Goal: Task Accomplishment & Management: Complete application form

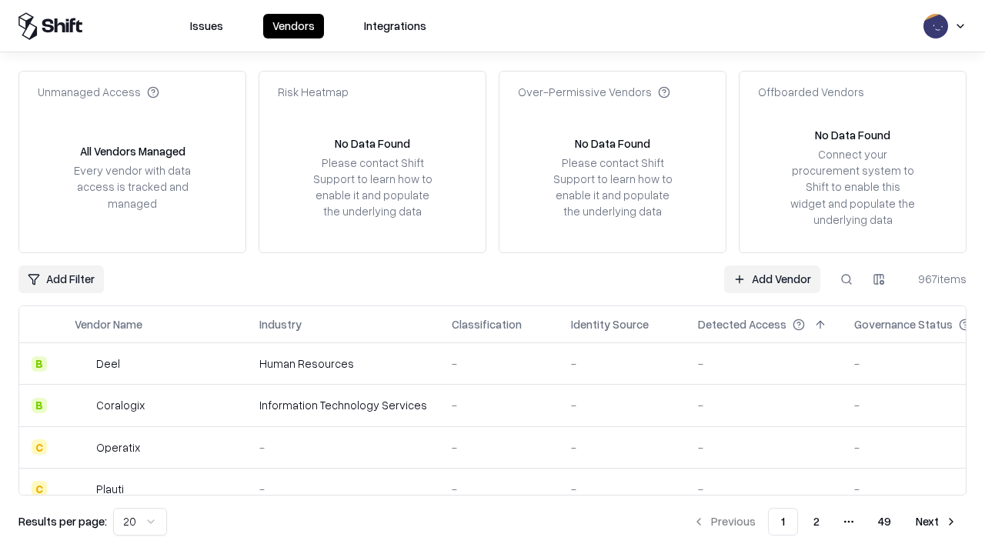
click at [772, 279] on link "Add Vendor" at bounding box center [772, 279] width 96 height 28
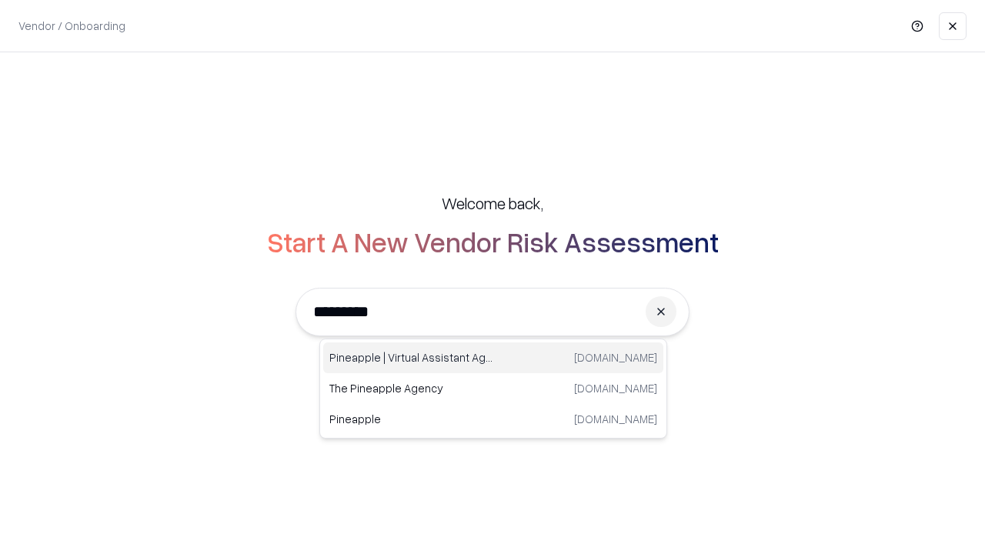
click at [493, 358] on div "Pineapple | Virtual Assistant Agency trypineapple.com" at bounding box center [493, 357] width 340 height 31
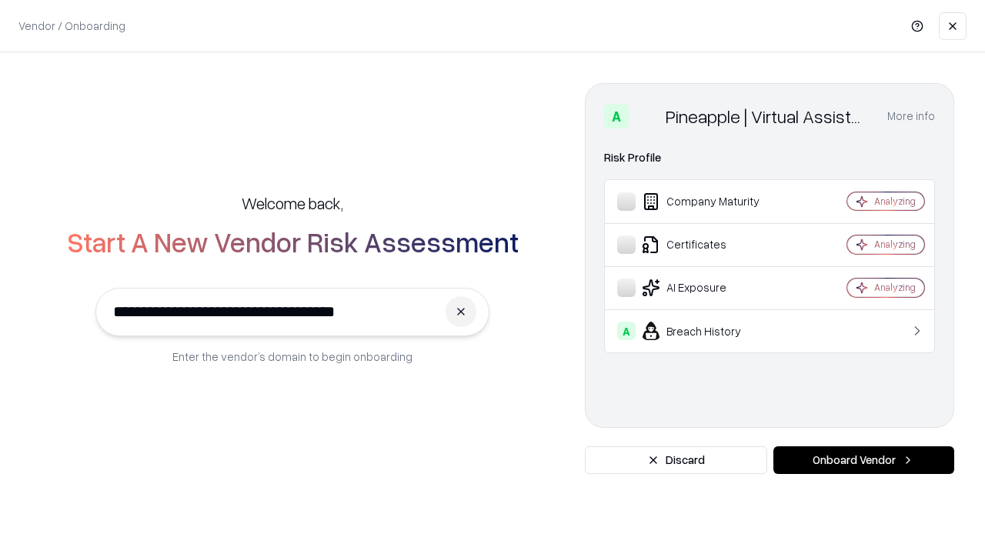
type input "**********"
click at [863, 460] on button "Onboard Vendor" at bounding box center [863, 460] width 181 height 28
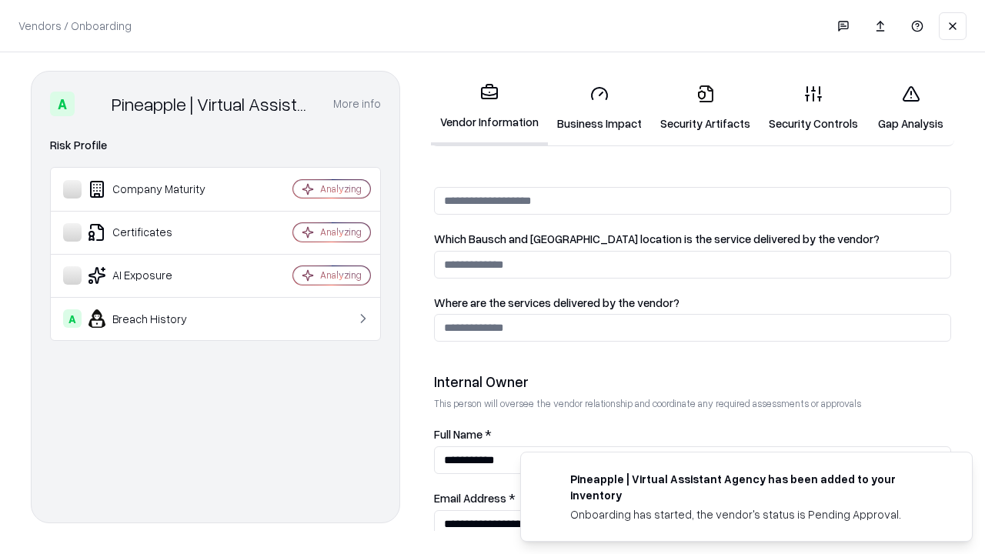
scroll to position [797, 0]
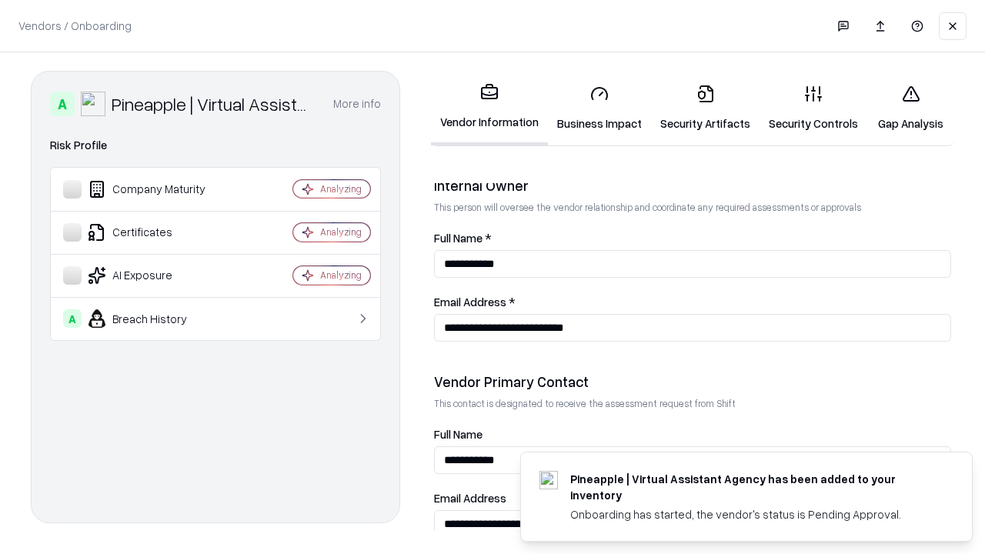
click at [599, 108] on link "Business Impact" at bounding box center [599, 108] width 103 height 72
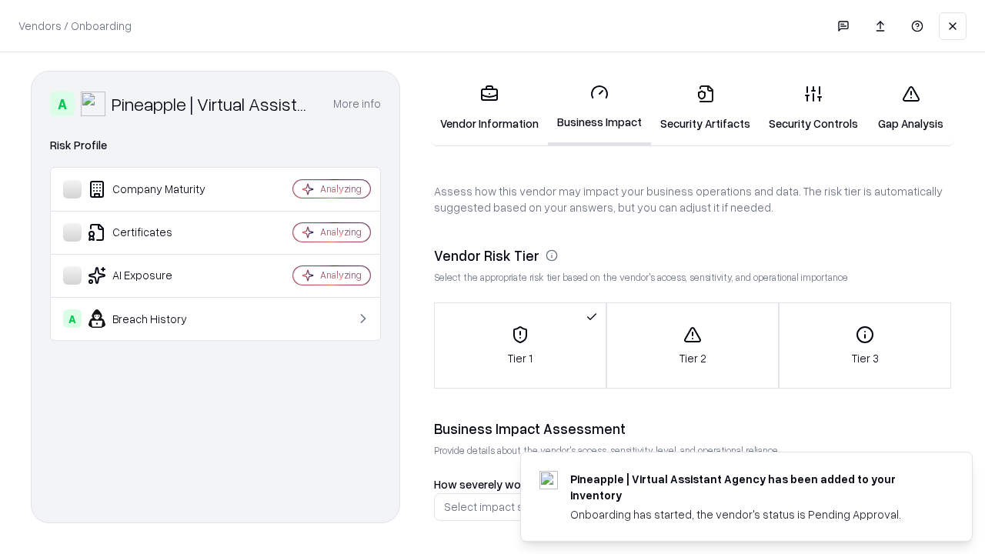
click at [705, 108] on link "Security Artifacts" at bounding box center [705, 108] width 109 height 72
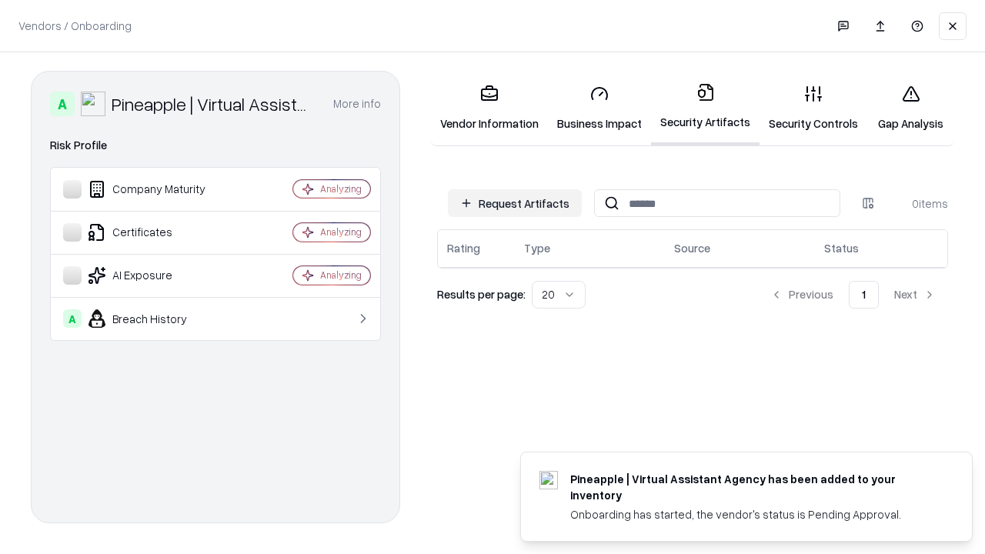
click at [515, 203] on button "Request Artifacts" at bounding box center [515, 203] width 134 height 28
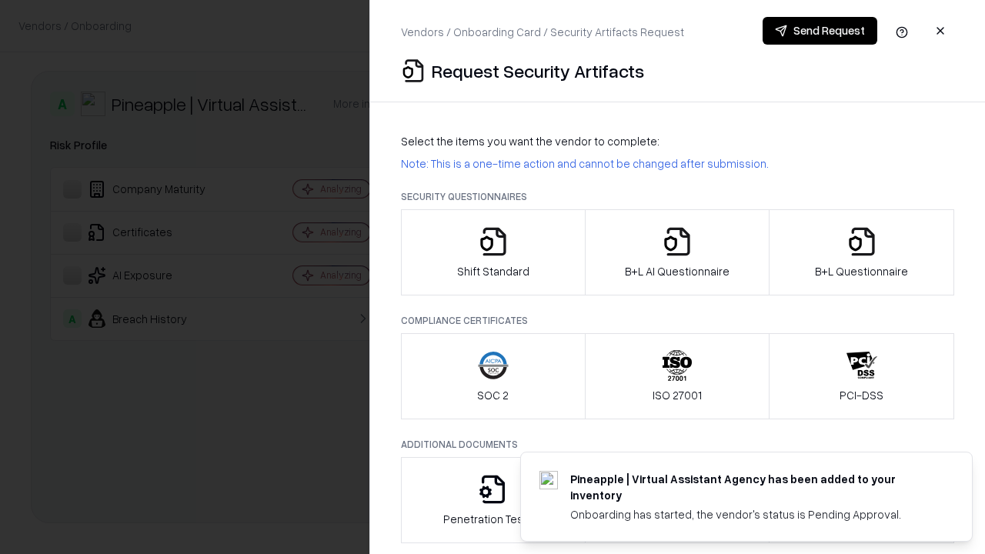
click at [492, 252] on icon "button" at bounding box center [493, 241] width 31 height 31
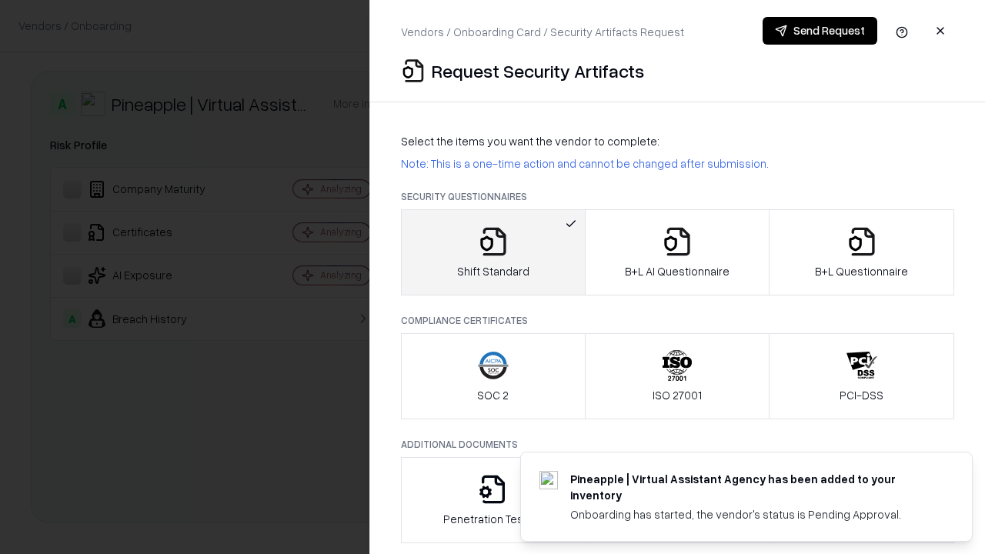
click at [820, 31] on button "Send Request" at bounding box center [820, 31] width 115 height 28
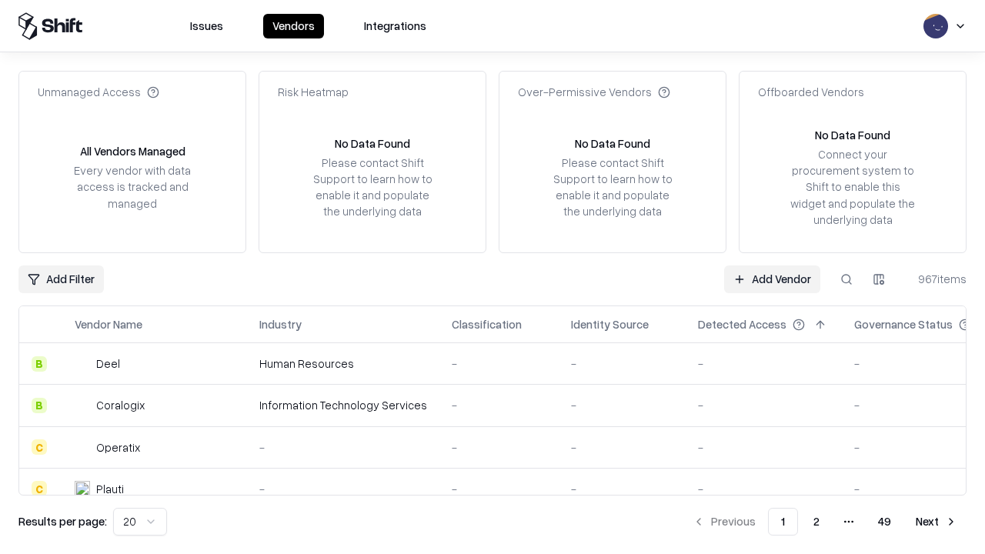
click at [846, 279] on button at bounding box center [847, 279] width 28 height 28
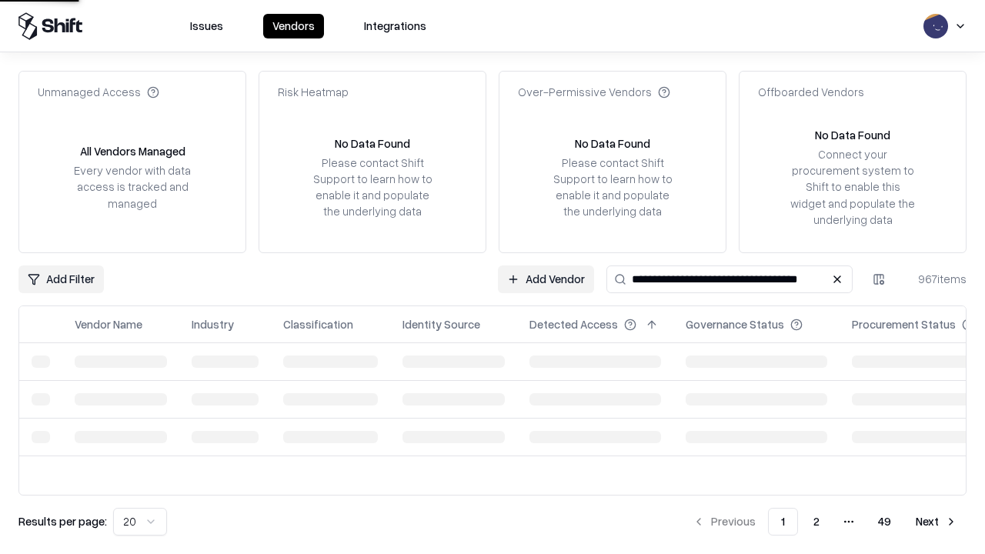
type input "**********"
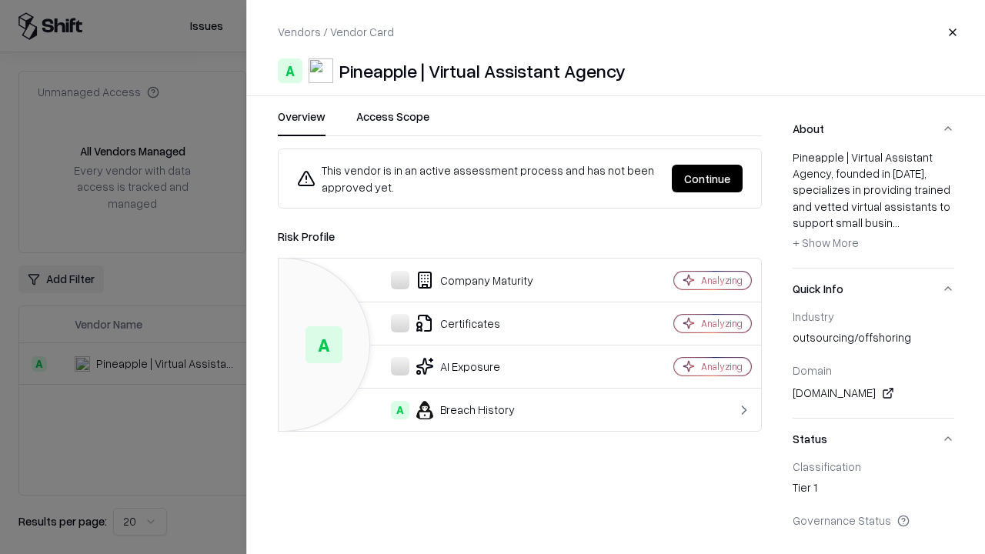
click at [707, 179] on button "Continue" at bounding box center [707, 179] width 71 height 28
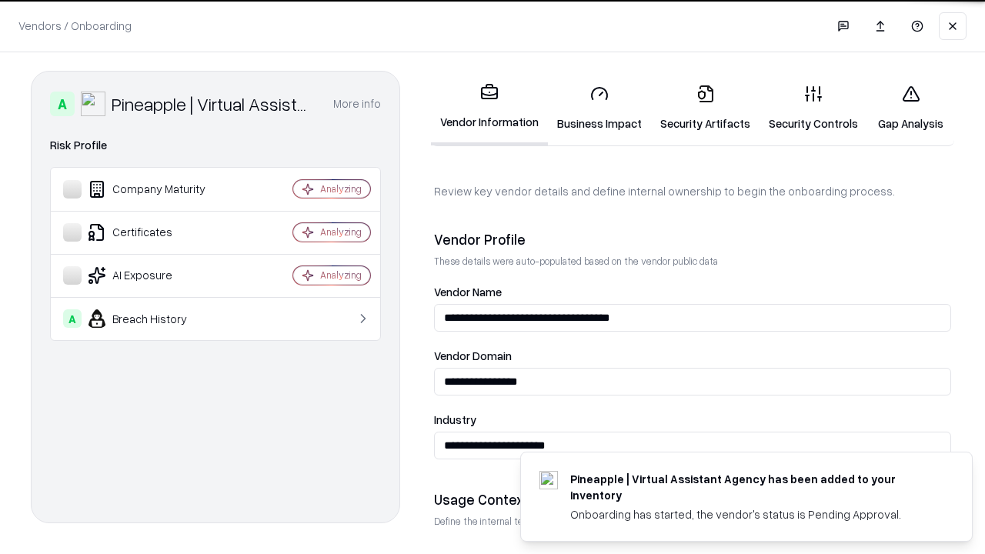
click at [705, 108] on link "Security Artifacts" at bounding box center [705, 108] width 109 height 72
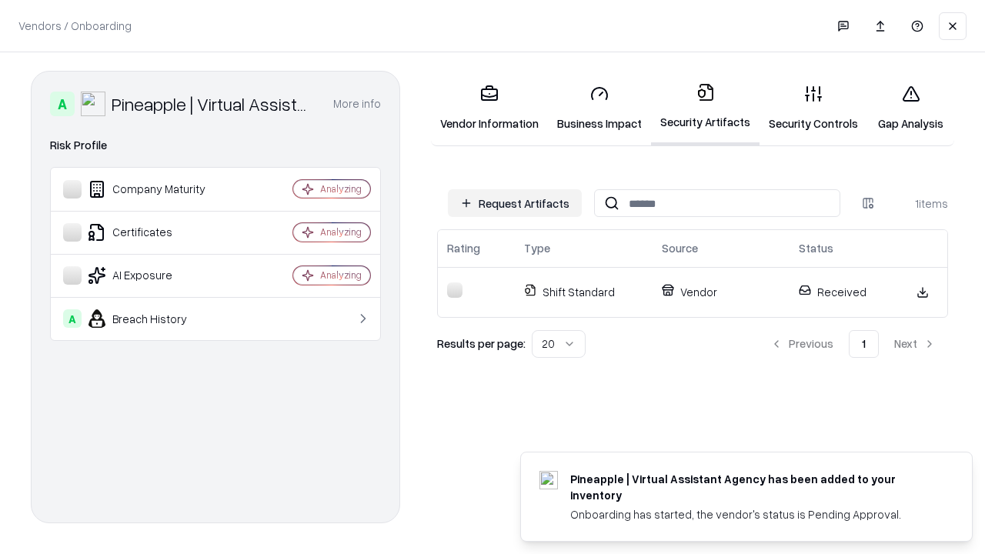
click at [813, 108] on link "Security Controls" at bounding box center [814, 108] width 108 height 72
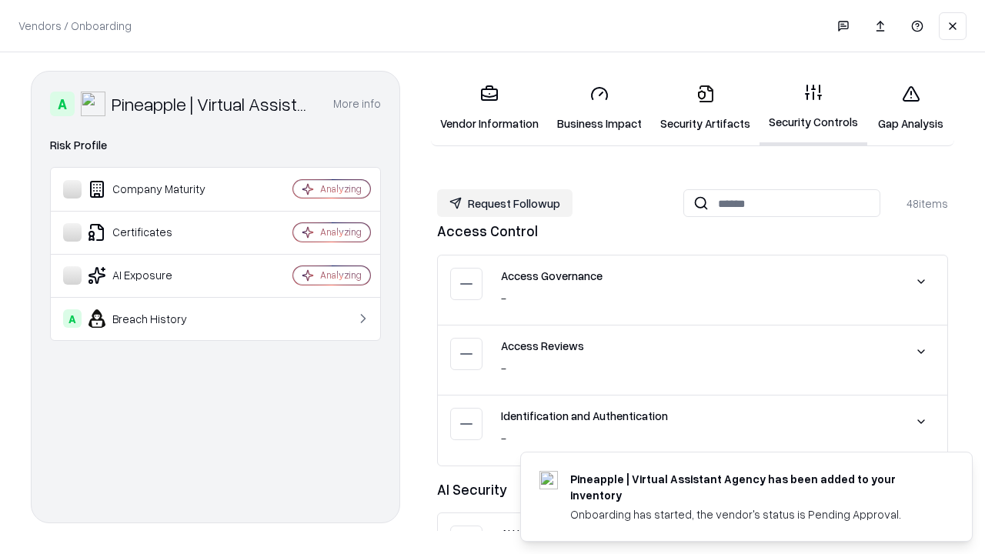
click at [505, 203] on button "Request Followup" at bounding box center [504, 203] width 135 height 28
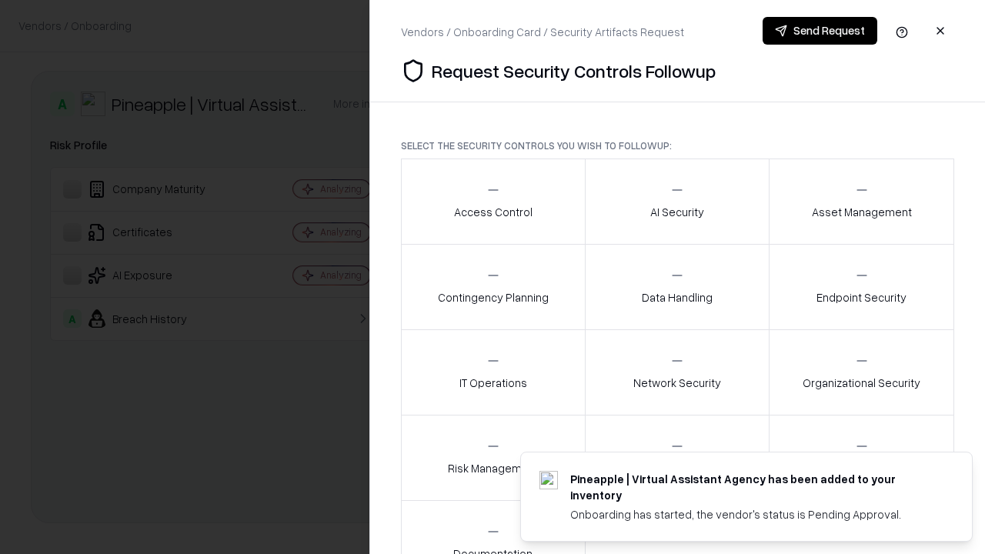
click at [492, 202] on div "Access Control" at bounding box center [493, 201] width 78 height 38
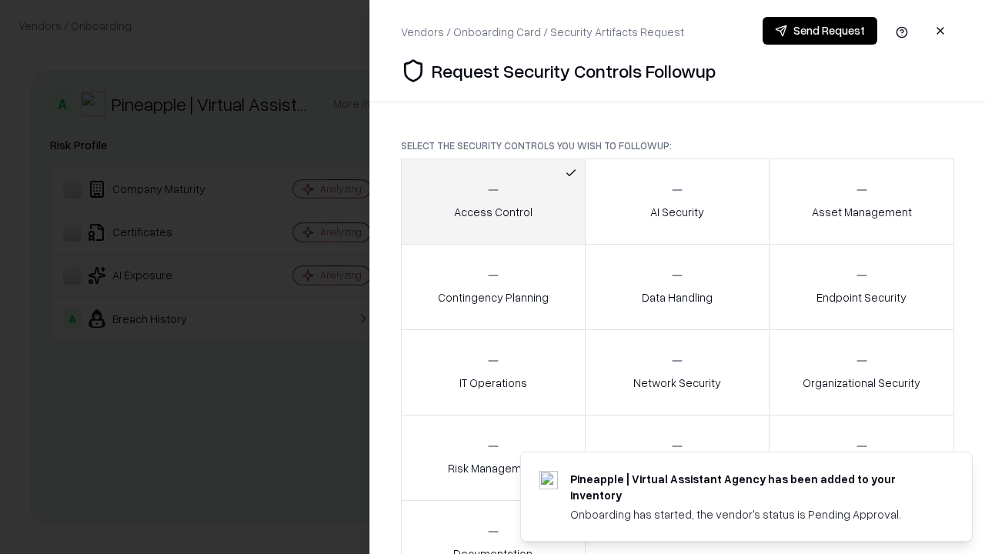
click at [820, 31] on button "Send Request" at bounding box center [820, 31] width 115 height 28
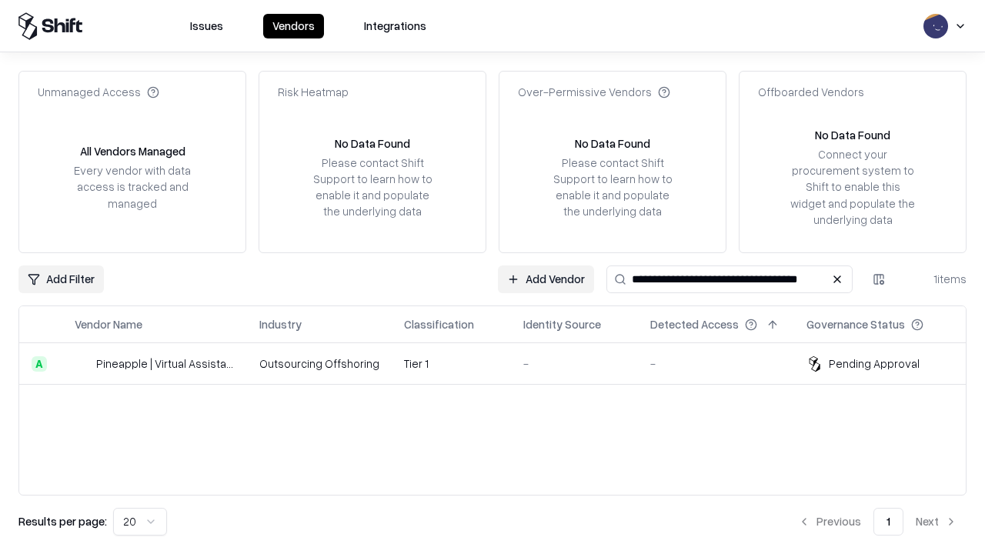
type input "**********"
click at [502, 363] on td "Tier 1" at bounding box center [451, 364] width 119 height 42
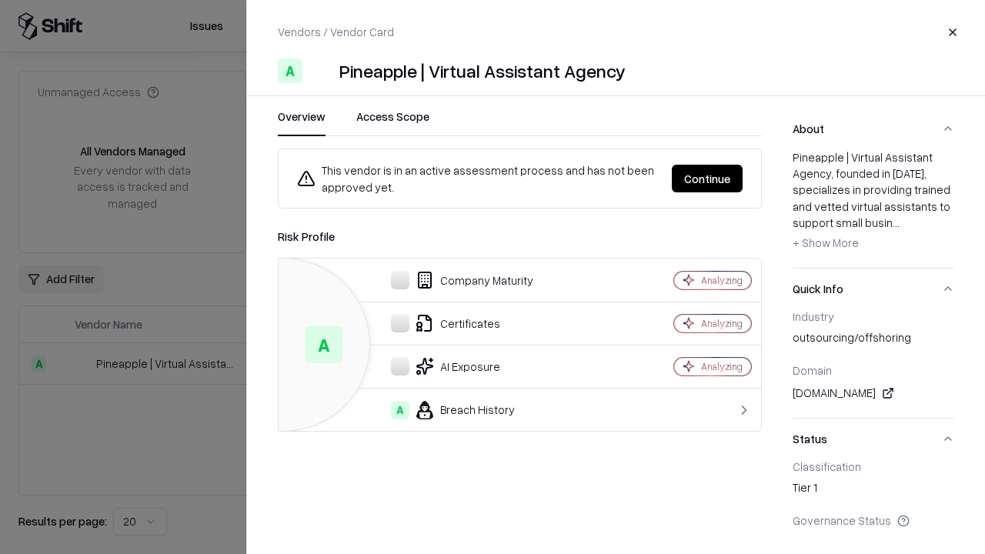
click at [707, 179] on button "Continue" at bounding box center [707, 179] width 71 height 28
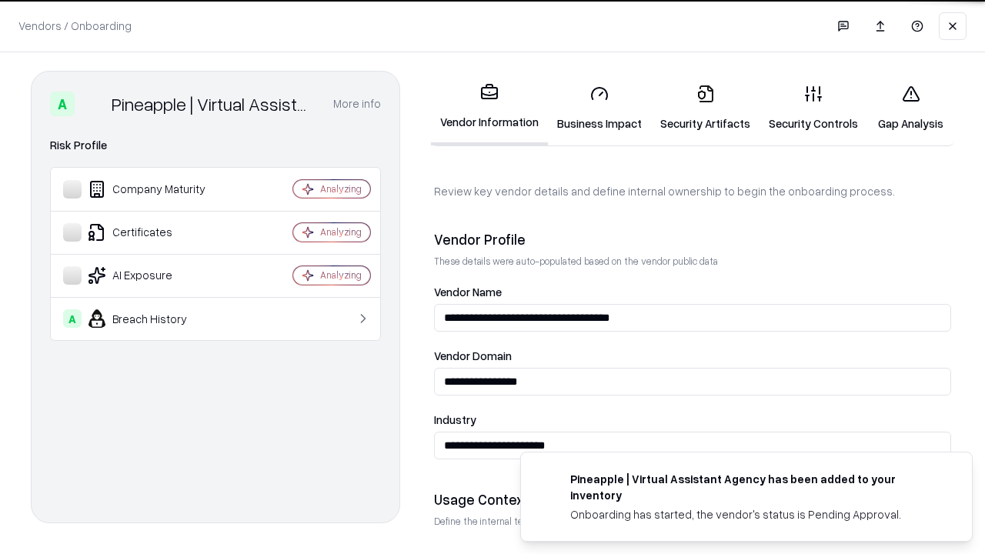
click at [910, 108] on link "Gap Analysis" at bounding box center [910, 108] width 87 height 72
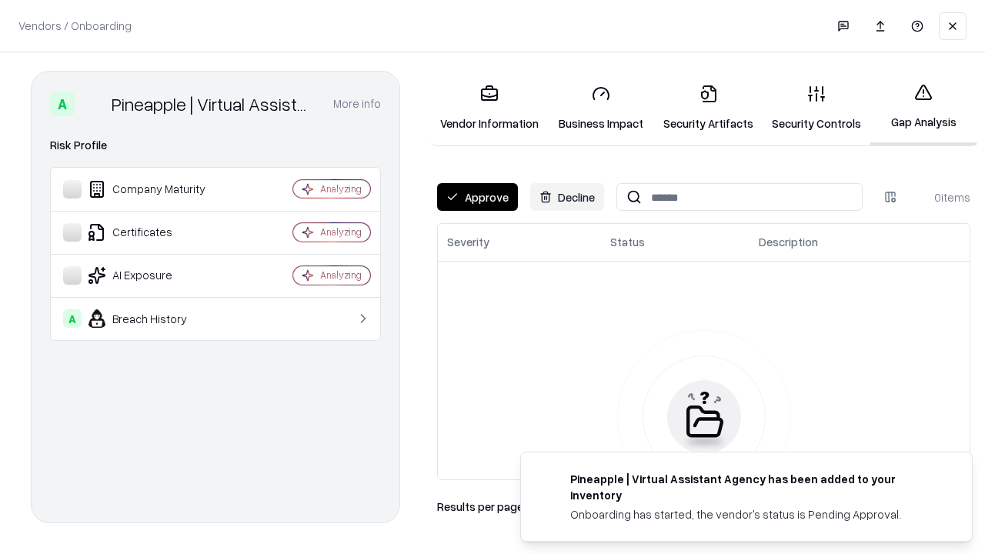
click at [477, 197] on button "Approve" at bounding box center [477, 197] width 81 height 28
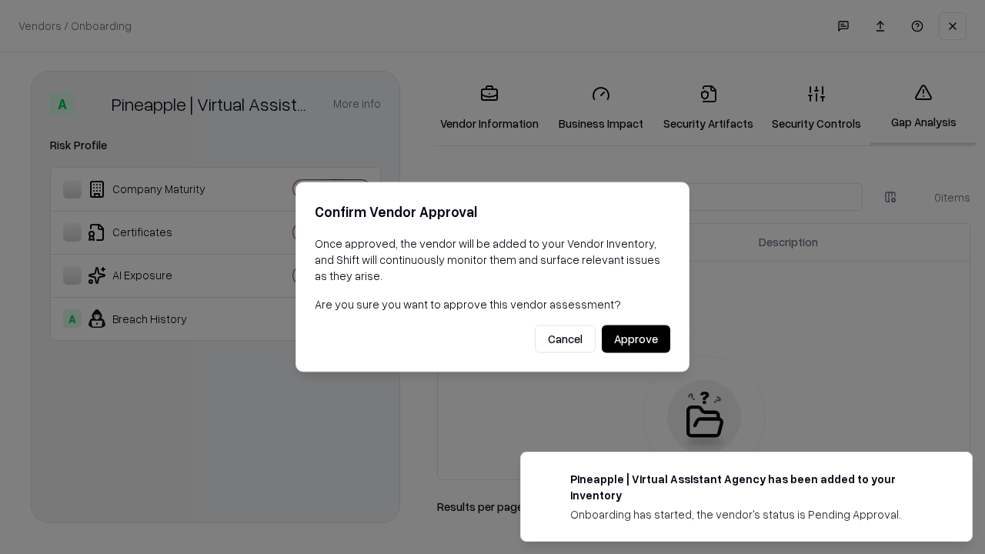
click at [636, 339] on button "Approve" at bounding box center [636, 340] width 68 height 28
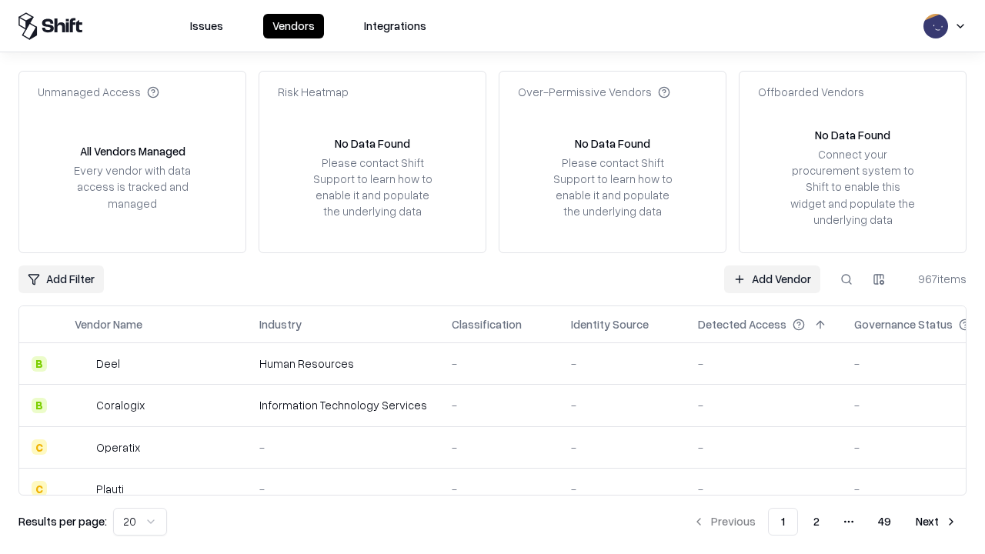
type input "**********"
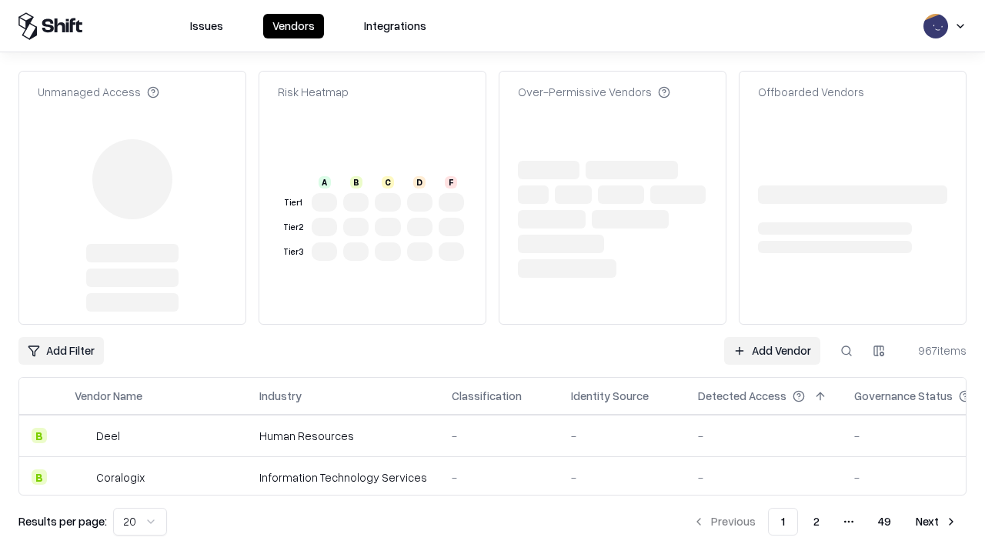
click at [772, 337] on link "Add Vendor" at bounding box center [772, 351] width 96 height 28
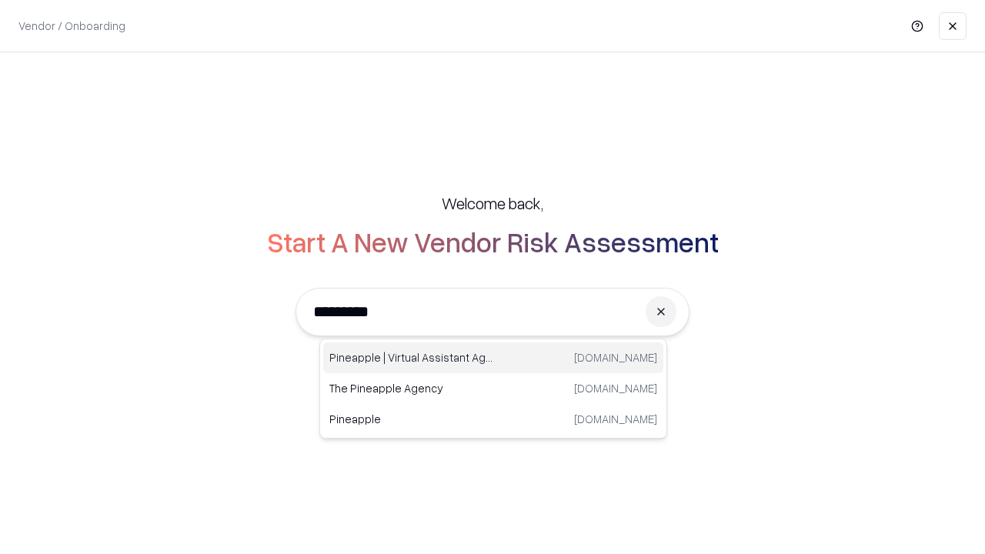
click at [493, 358] on div "Pineapple | Virtual Assistant Agency [DOMAIN_NAME]" at bounding box center [493, 357] width 340 height 31
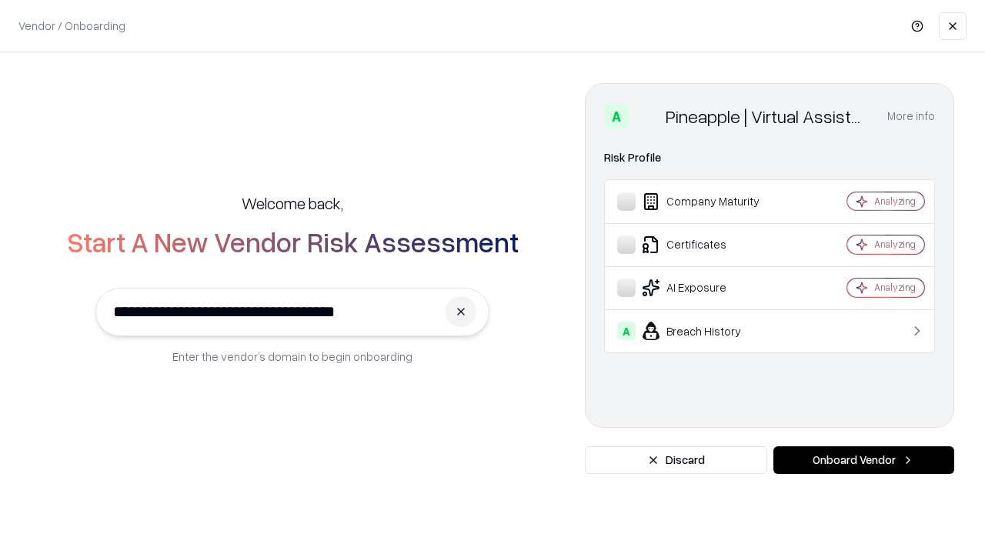
type input "**********"
click at [863, 460] on button "Onboard Vendor" at bounding box center [863, 460] width 181 height 28
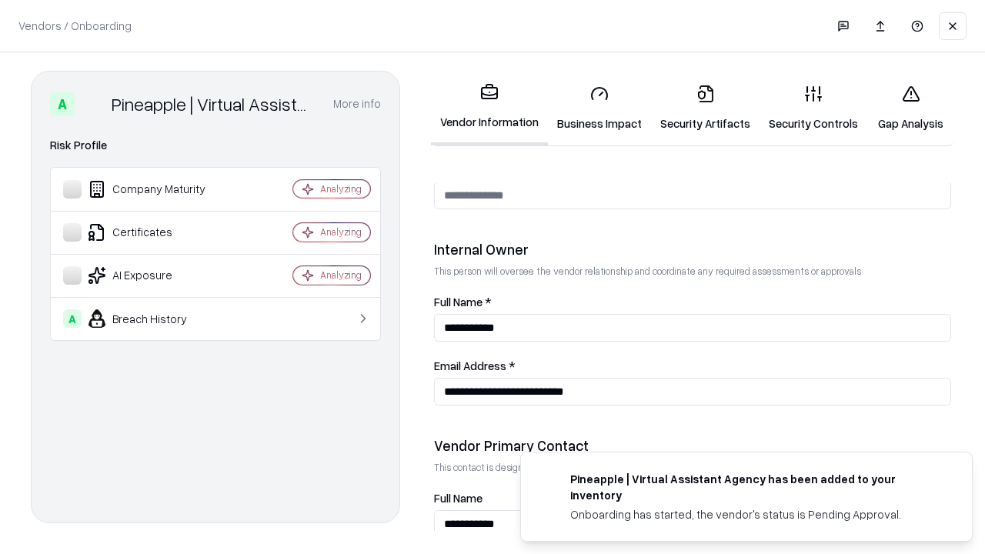
scroll to position [797, 0]
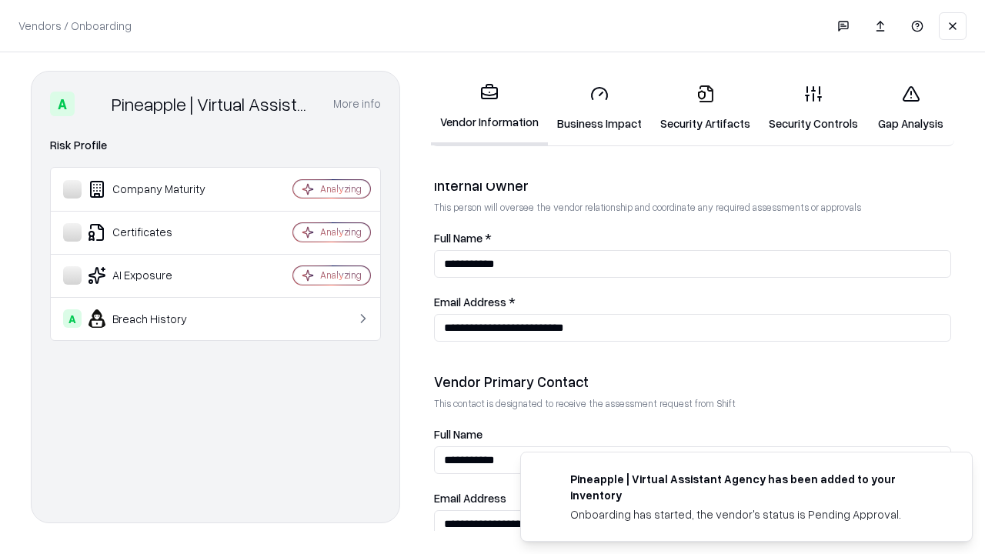
click at [910, 108] on link "Gap Analysis" at bounding box center [910, 108] width 87 height 72
